Goal: Task Accomplishment & Management: Complete application form

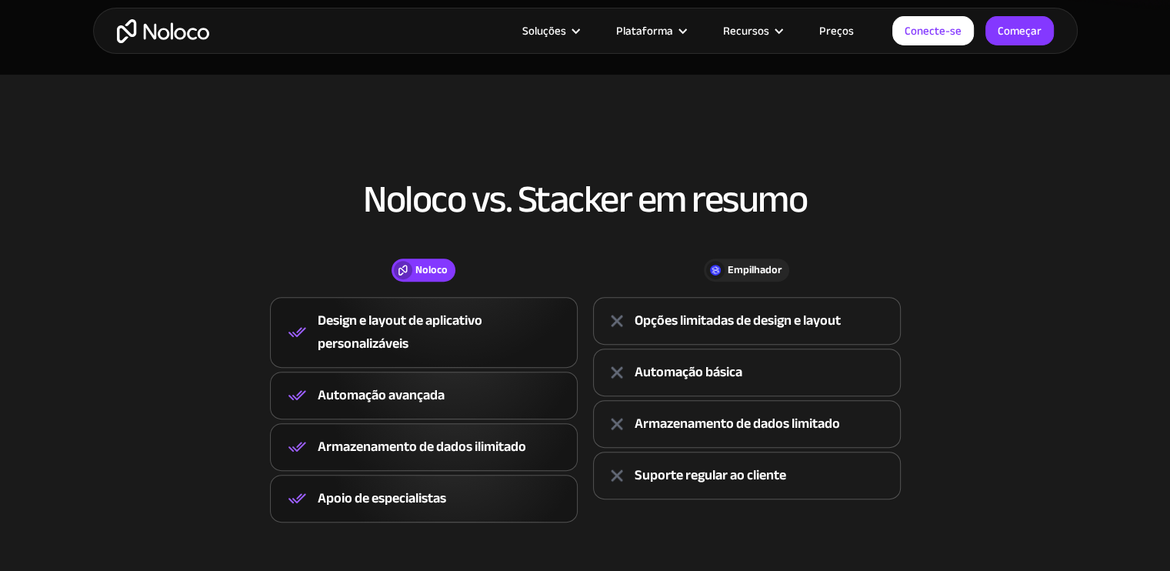
scroll to position [231, 0]
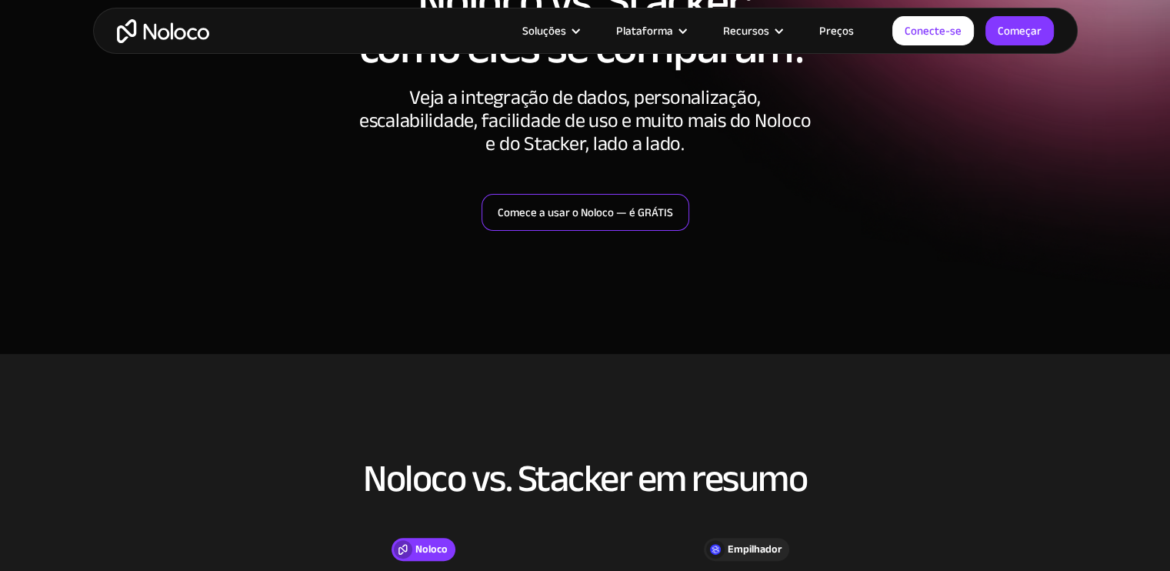
click at [601, 220] on font "Comece a usar o Noloco — é GRÁTIS" at bounding box center [585, 212] width 175 height 22
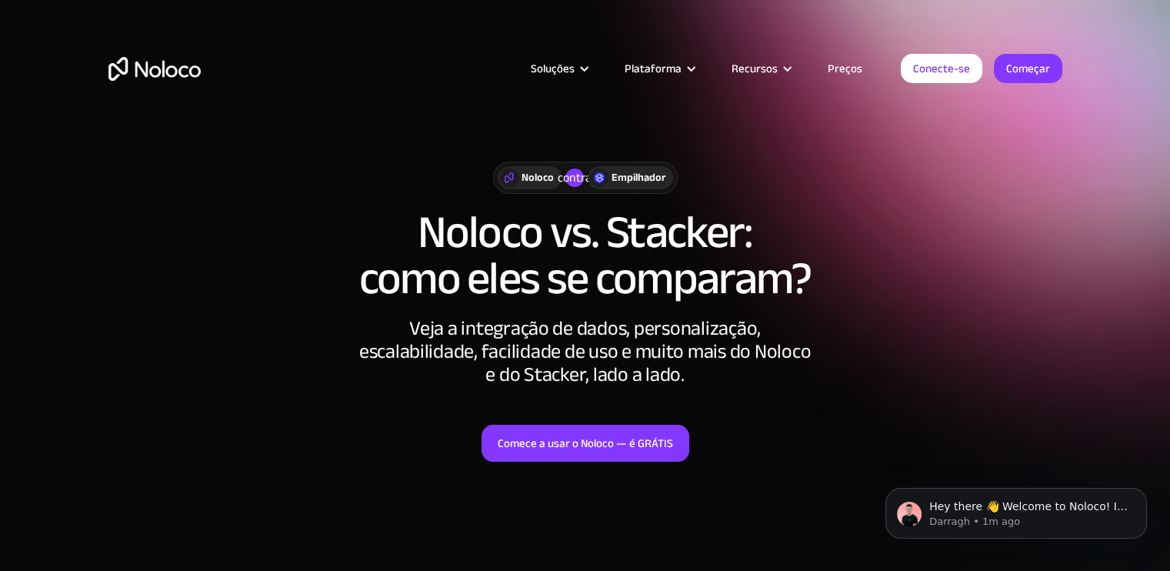
scroll to position [0, 0]
click at [960, 72] on font "Conecte-se" at bounding box center [941, 69] width 57 height 22
click at [1014, 58] on font "Começar" at bounding box center [1028, 69] width 44 height 22
click at [577, 175] on font "contra" at bounding box center [575, 177] width 34 height 23
click at [607, 173] on div "Empilhador" at bounding box center [629, 177] width 85 height 23
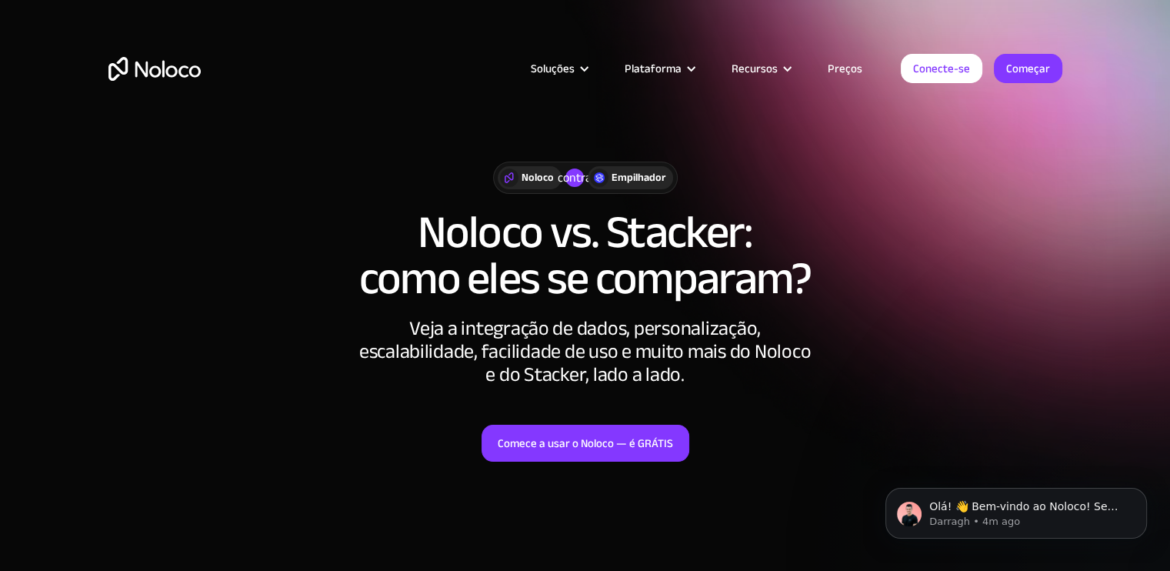
click at [541, 183] on font "Noloco" at bounding box center [537, 177] width 32 height 21
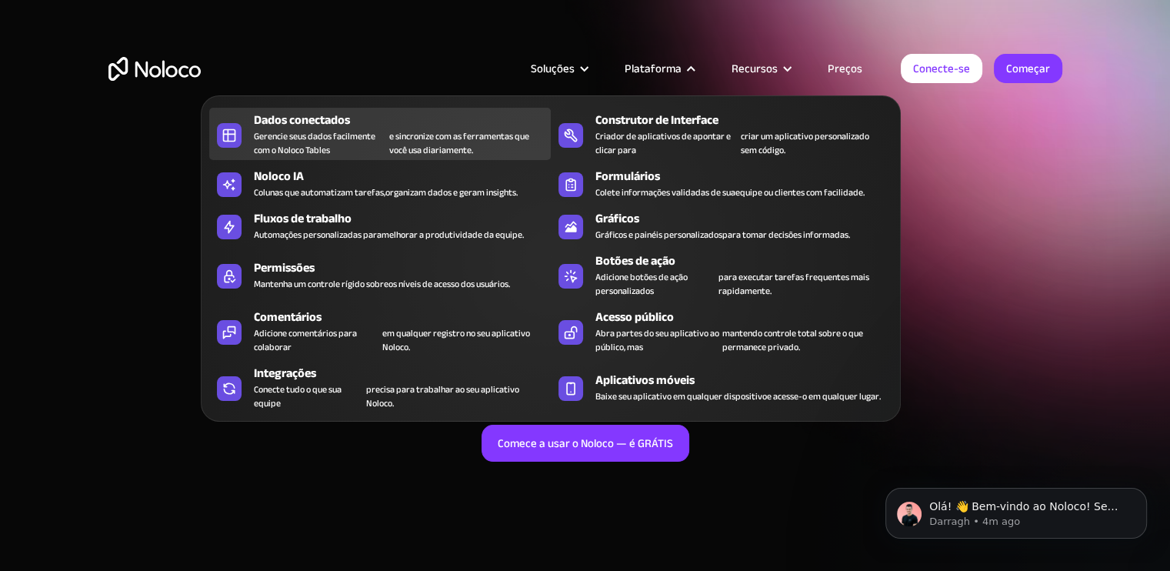
click at [441, 131] on font "e sincronize com as ferramentas que você usa diariamente." at bounding box center [459, 143] width 140 height 31
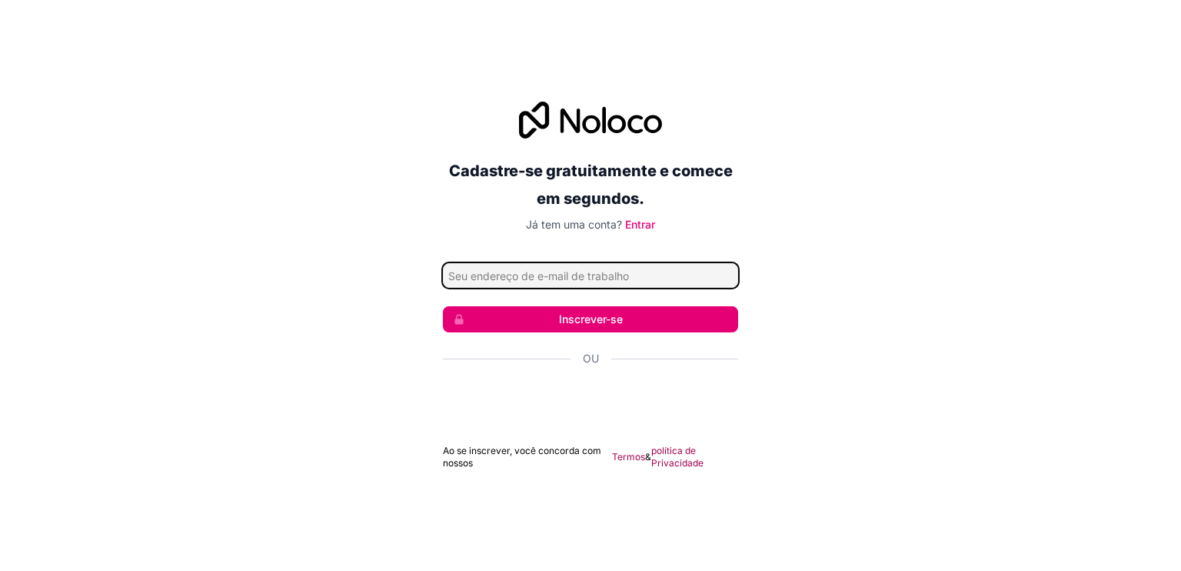
click at [548, 276] on input "Endereço de email" at bounding box center [590, 275] width 295 height 25
type input "[EMAIL_ADDRESS][DOMAIN_NAME]"
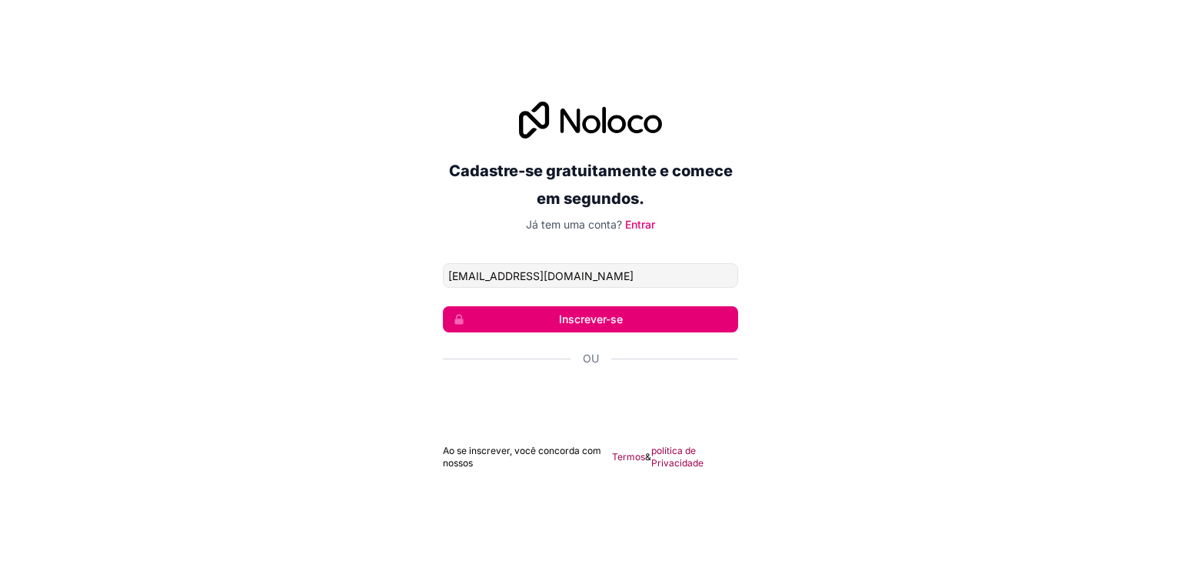
click at [589, 323] on font "Inscrever-se" at bounding box center [591, 318] width 64 height 13
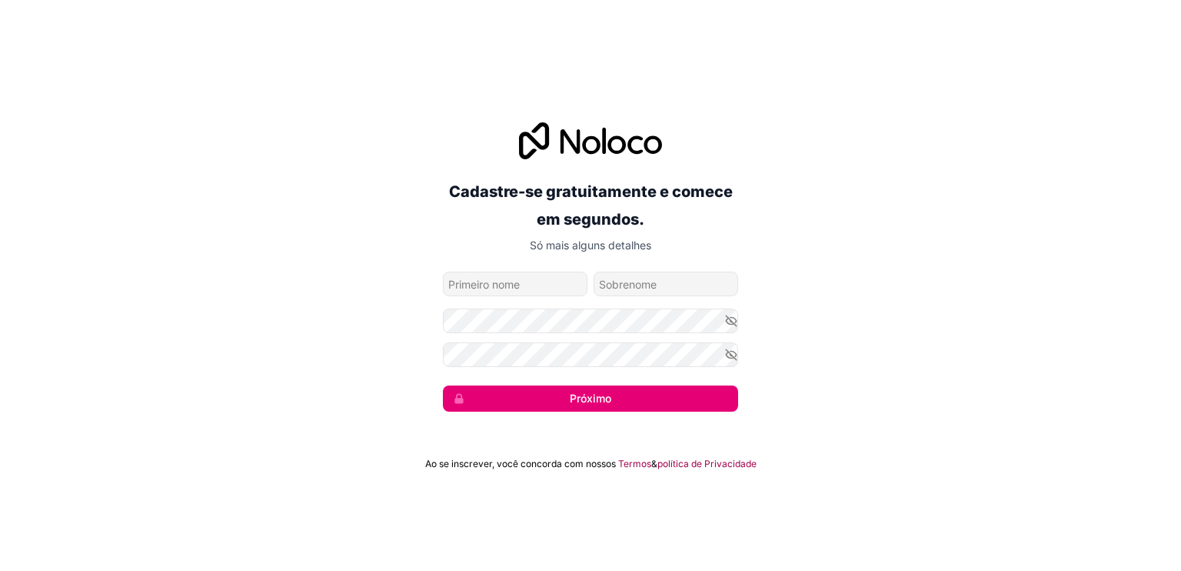
click at [536, 281] on input "nome dado" at bounding box center [515, 283] width 145 height 25
type input "[PERSON_NAME]"
click at [614, 285] on input "nome de família" at bounding box center [666, 283] width 145 height 25
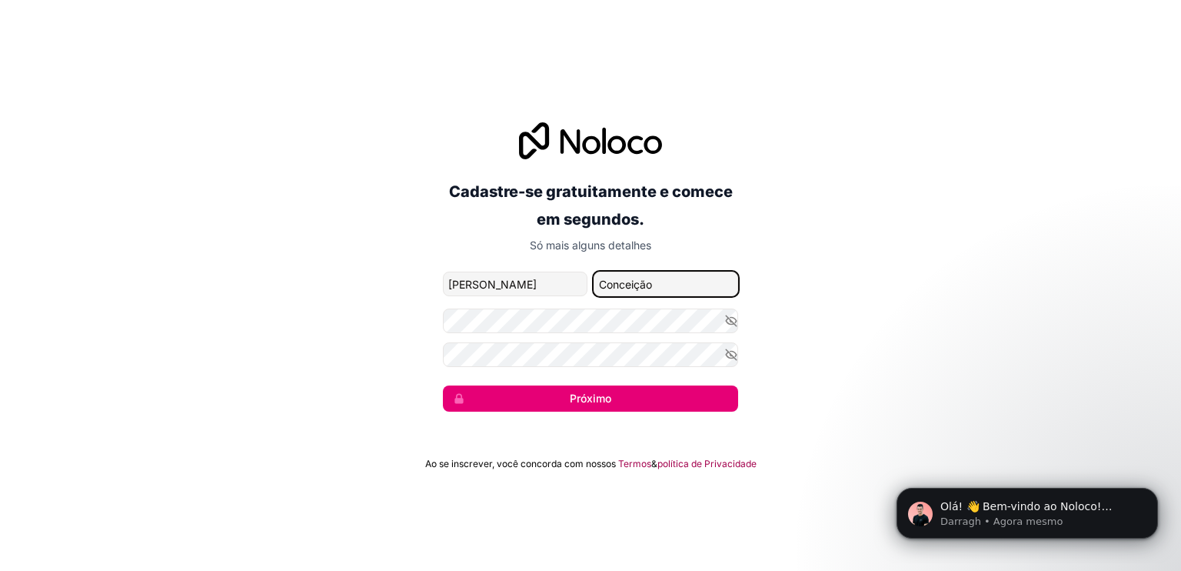
type input "Conceição"
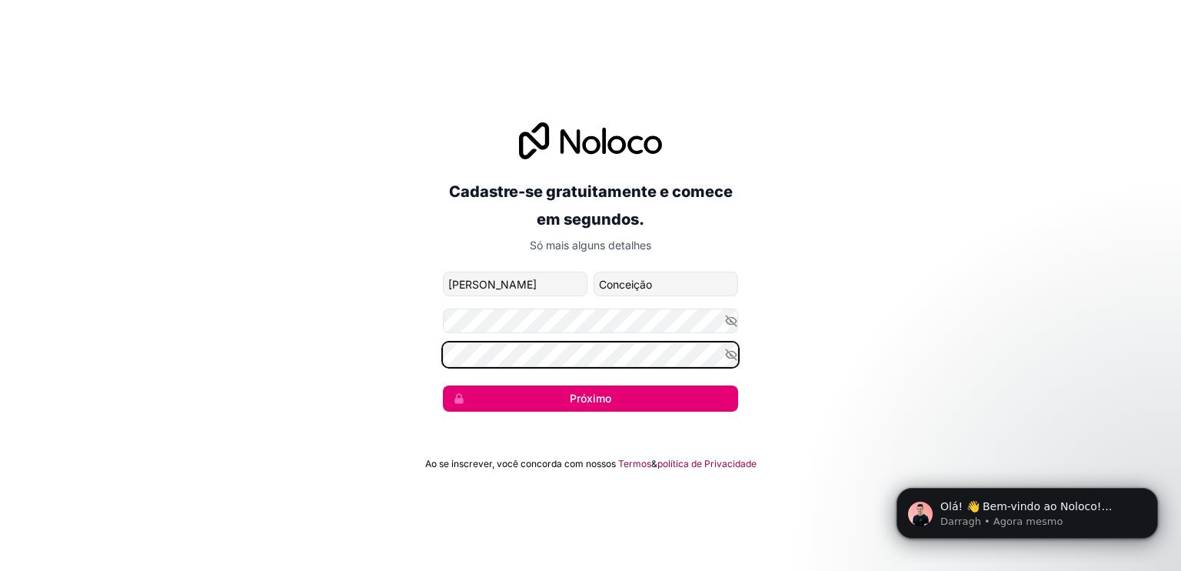
click at [443, 385] on button "Próximo" at bounding box center [590, 398] width 295 height 26
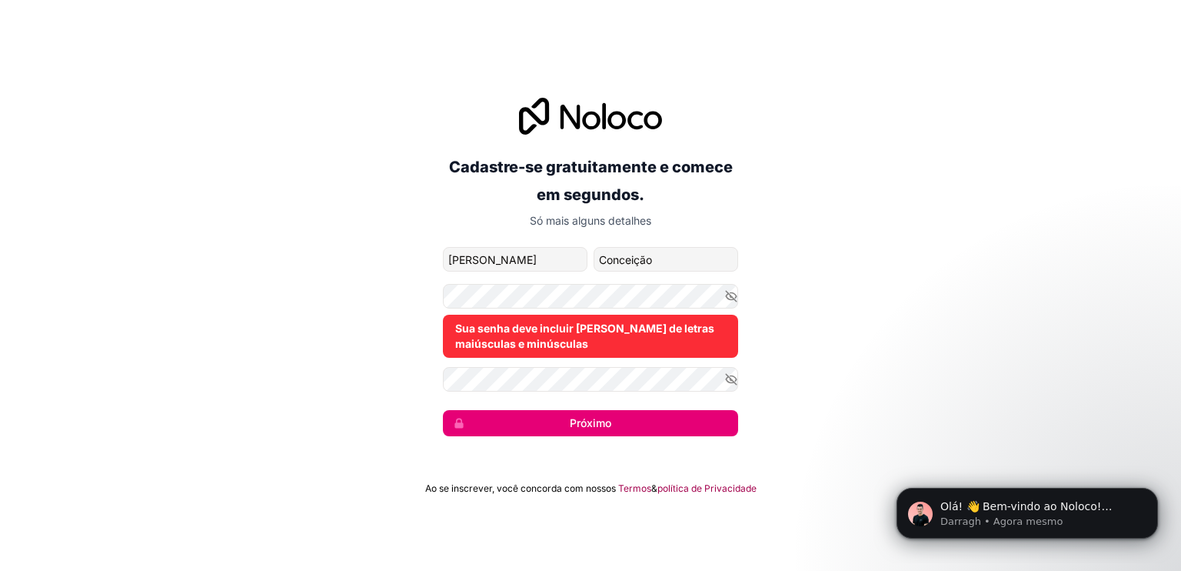
click at [775, 345] on div "Cadastre-se gratuitamente e comece em segundos. Só mais alguns detalhes [EMAIL_…" at bounding box center [590, 266] width 1181 height 381
click at [580, 347] on font "Sua senha deve incluir [PERSON_NAME] de letras maiúsculas e minúsculas" at bounding box center [584, 335] width 259 height 28
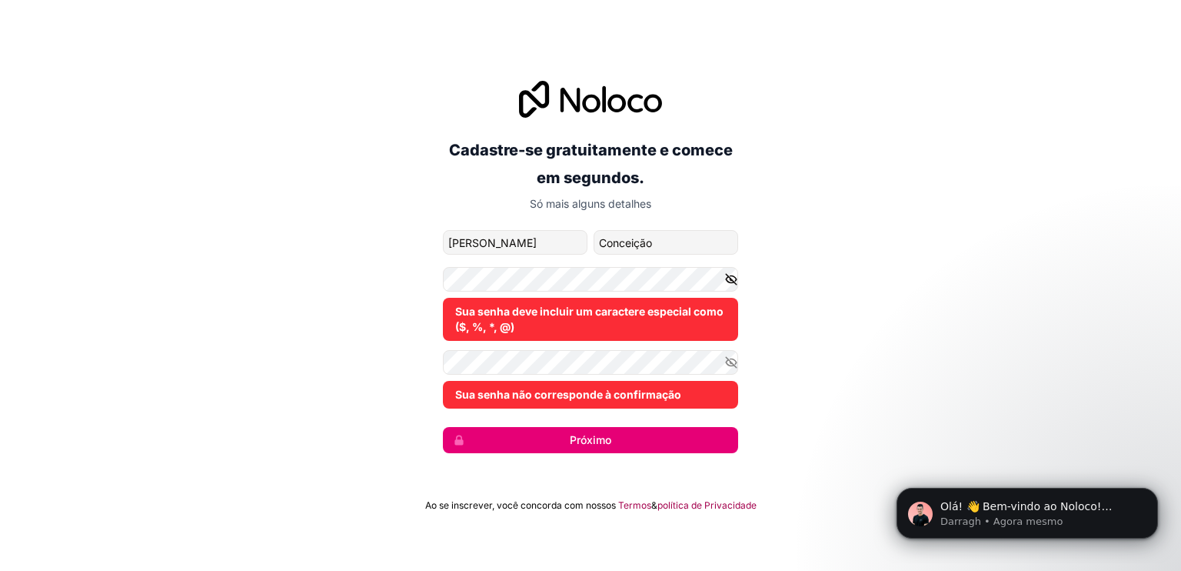
click at [730, 279] on icon "button" at bounding box center [731, 279] width 2 height 2
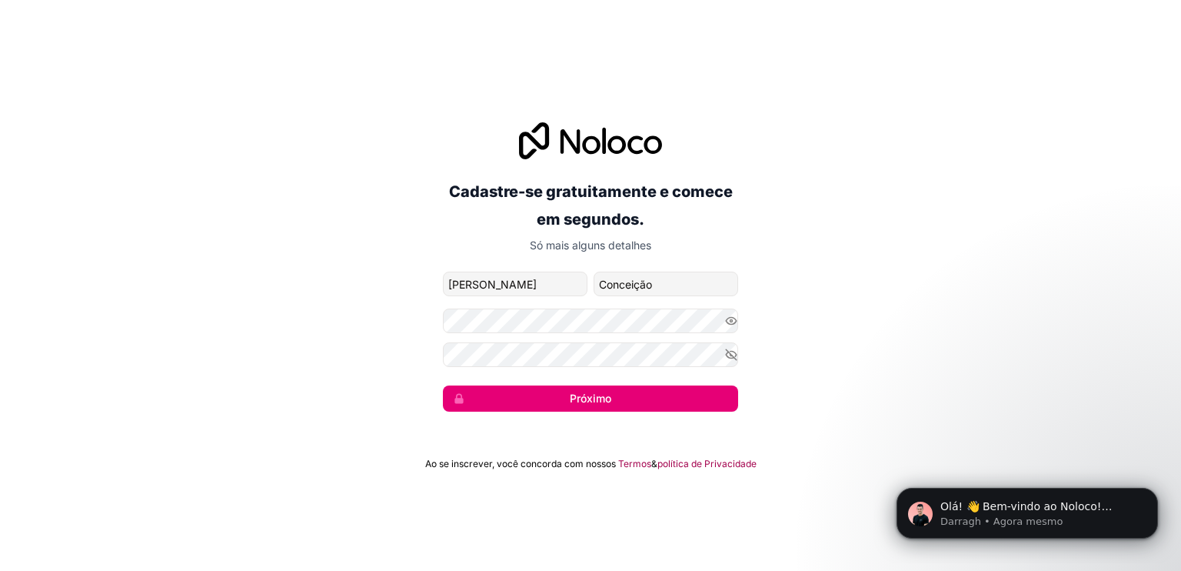
click at [597, 400] on font "Próximo" at bounding box center [591, 397] width 42 height 13
